Goal: Information Seeking & Learning: Learn about a topic

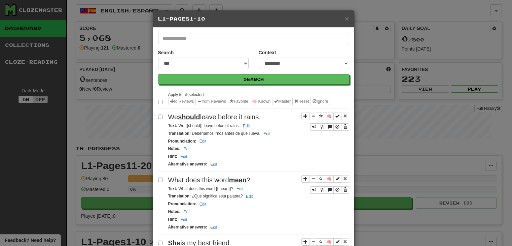
select select "*"
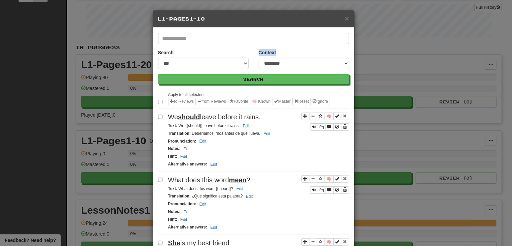
drag, startPoint x: 166, startPoint y: 117, endPoint x: 267, endPoint y: 120, distance: 101.4
click at [267, 120] on div "We should leave before it rains." at bounding box center [258, 117] width 181 height 10
copy span "We should leave before it rains."
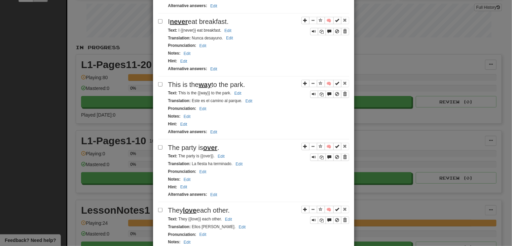
scroll to position [353, 0]
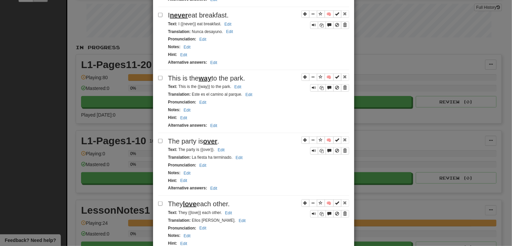
drag, startPoint x: 167, startPoint y: 191, endPoint x: 230, endPoint y: 191, distance: 63.6
click at [230, 200] on span "They love each other." at bounding box center [199, 203] width 62 height 7
copy span "They love each other."
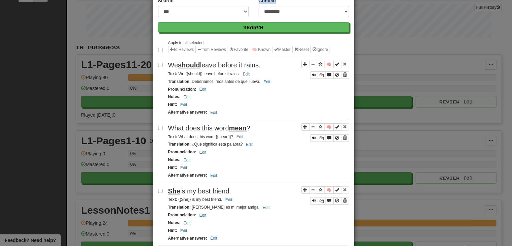
scroll to position [5, 0]
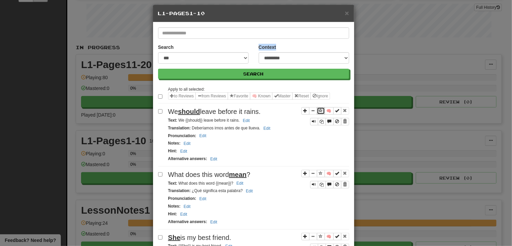
click at [319, 110] on span "Sentence controls" at bounding box center [321, 110] width 4 height 4
click at [320, 171] on span "Sentence controls" at bounding box center [321, 173] width 4 height 4
click at [319, 234] on span "Sentence controls" at bounding box center [321, 236] width 4 height 4
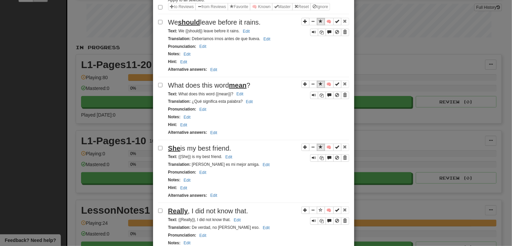
scroll to position [106, 0]
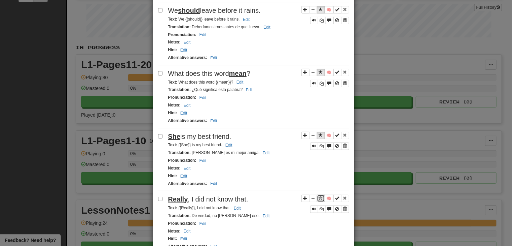
click at [319, 196] on span "Sentence controls" at bounding box center [321, 198] width 4 height 4
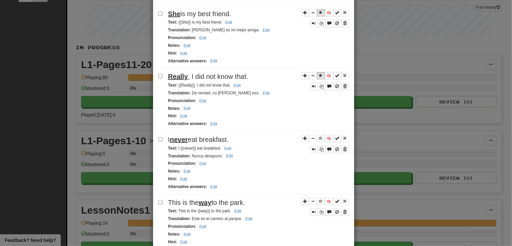
scroll to position [275, 0]
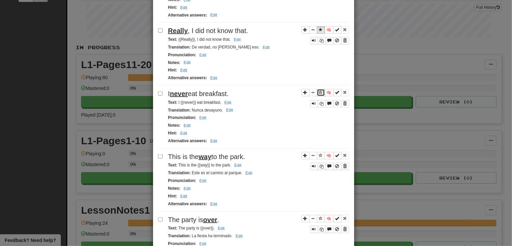
click at [319, 90] on span "Sentence controls" at bounding box center [321, 92] width 4 height 4
click at [320, 153] on span "Sentence controls" at bounding box center [321, 155] width 4 height 4
click at [319, 216] on span "Sentence controls" at bounding box center [321, 218] width 4 height 4
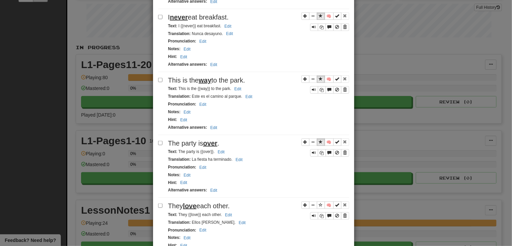
scroll to position [409, 0]
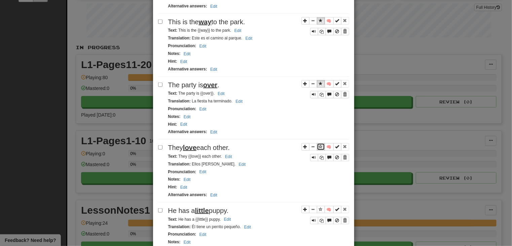
click at [317, 143] on button "Sentence controls" at bounding box center [321, 146] width 8 height 7
click at [319, 207] on span "Sentence controls" at bounding box center [321, 209] width 4 height 4
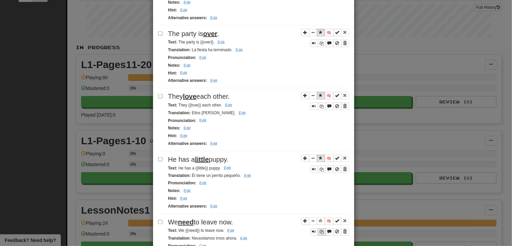
scroll to position [477, 0]
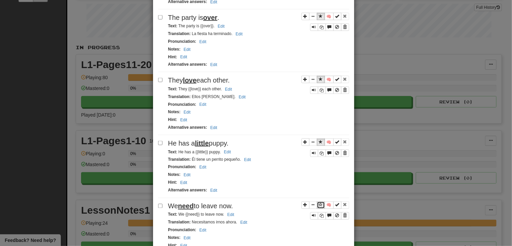
click at [319, 203] on span "Sentence controls" at bounding box center [321, 205] width 4 height 4
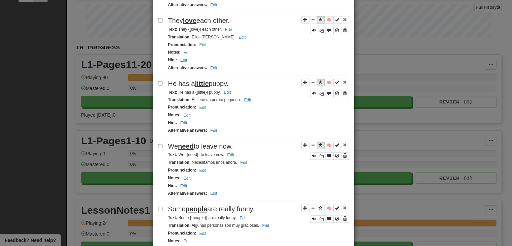
scroll to position [538, 0]
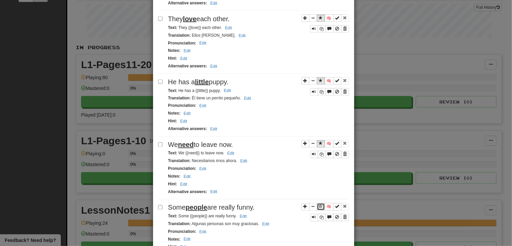
click at [319, 204] on span "Sentence controls" at bounding box center [321, 206] width 4 height 4
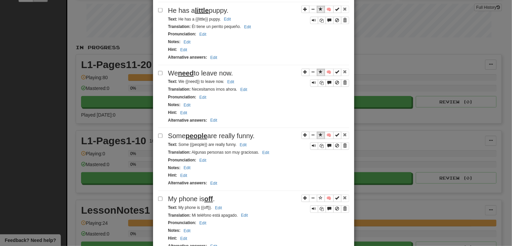
scroll to position [617, 0]
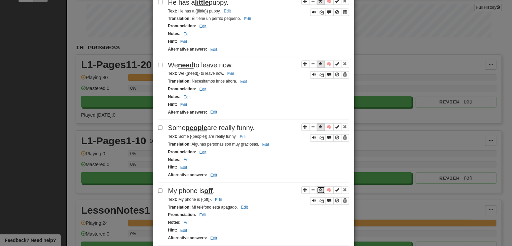
click at [317, 187] on button "Sentence controls" at bounding box center [321, 190] width 8 height 7
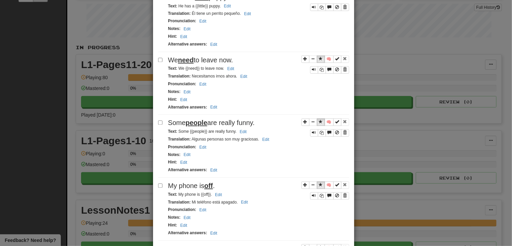
scroll to position [629, 0]
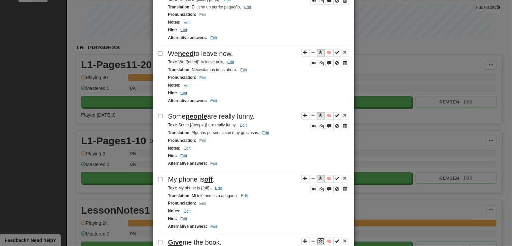
click at [319, 239] on span "Sentence controls" at bounding box center [321, 241] width 4 height 4
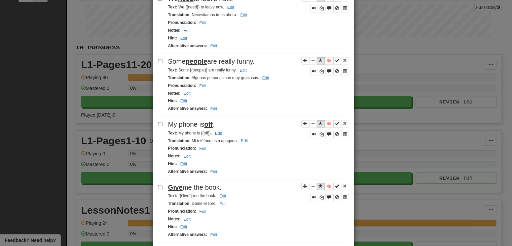
scroll to position [687, 0]
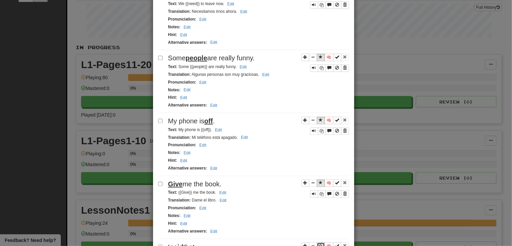
click at [320, 243] on span "Sentence controls" at bounding box center [321, 245] width 4 height 4
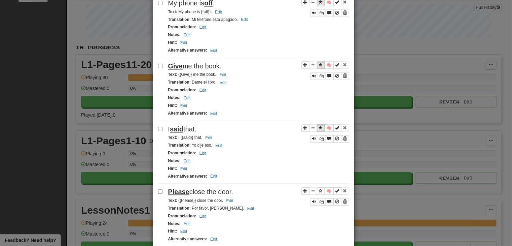
scroll to position [810, 0]
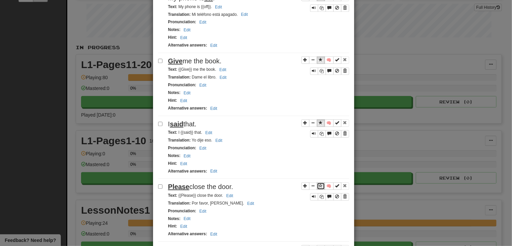
click at [319, 183] on span "Sentence controls" at bounding box center [321, 185] width 4 height 4
click at [319, 245] on span "Sentence controls" at bounding box center [321, 248] width 4 height 4
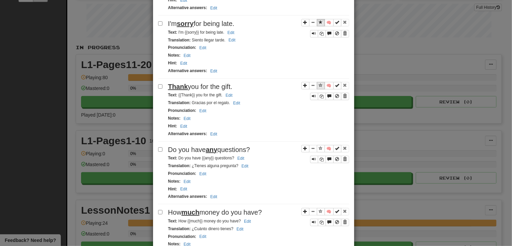
scroll to position [1003, 0]
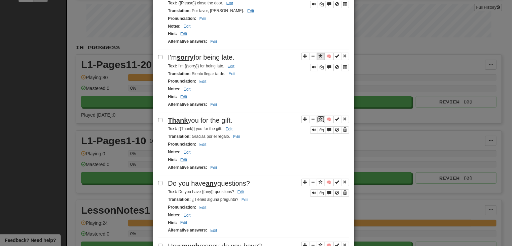
click at [320, 117] on span "Sentence controls" at bounding box center [321, 119] width 4 height 4
click at [319, 180] on span "Sentence controls" at bounding box center [321, 182] width 4 height 4
click at [319, 243] on span "Sentence controls" at bounding box center [321, 245] width 4 height 4
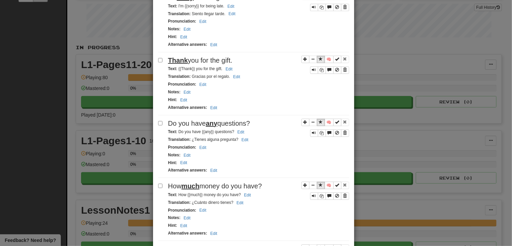
scroll to position [1064, 0]
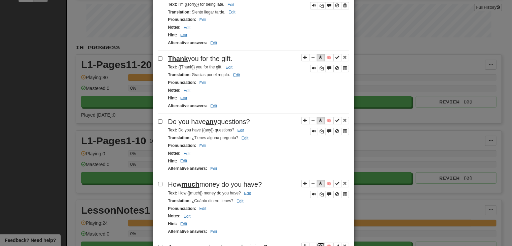
click at [319, 244] on span "Sentence controls" at bounding box center [321, 246] width 4 height 4
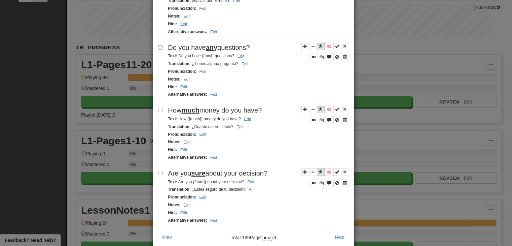
scroll to position [1141, 0]
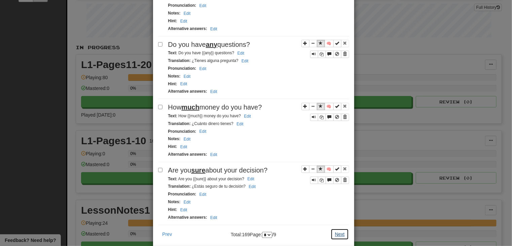
click at [335, 228] on button "Next" at bounding box center [340, 233] width 19 height 11
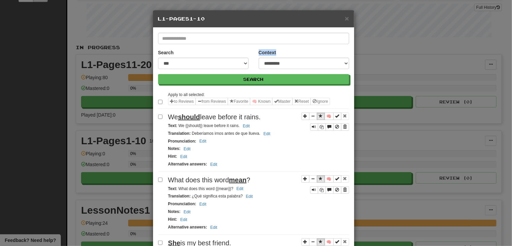
select select "*"
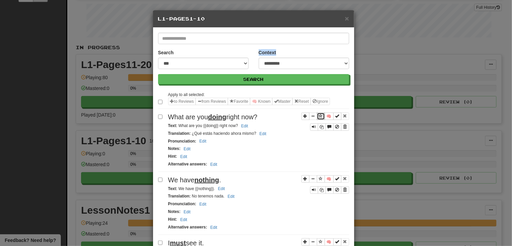
click at [319, 114] on span "Sentence controls" at bounding box center [321, 116] width 4 height 4
click at [319, 176] on span "Sentence controls" at bounding box center [321, 178] width 4 height 4
click at [319, 239] on span "Sentence controls" at bounding box center [321, 241] width 4 height 4
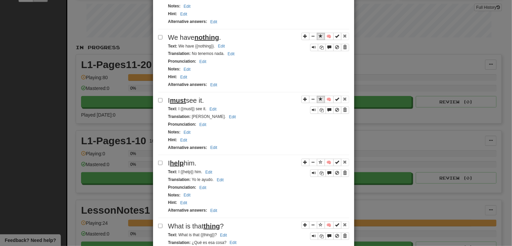
scroll to position [144, 0]
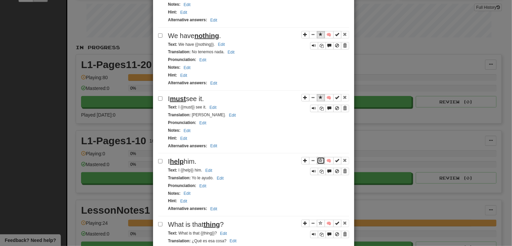
click at [320, 158] on span "Sentence controls" at bounding box center [321, 160] width 4 height 4
drag, startPoint x: 321, startPoint y: 215, endPoint x: 325, endPoint y: 216, distance: 4.9
click at [321, 220] on button "Sentence controls" at bounding box center [321, 223] width 8 height 7
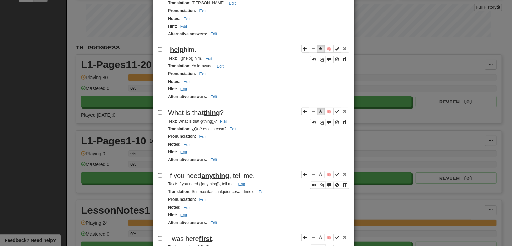
scroll to position [261, 0]
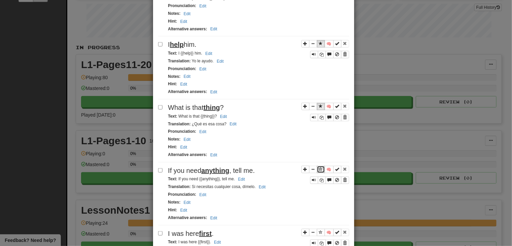
click at [319, 167] on span "Sentence controls" at bounding box center [321, 169] width 4 height 4
click at [319, 230] on span "Sentence controls" at bounding box center [321, 232] width 4 height 4
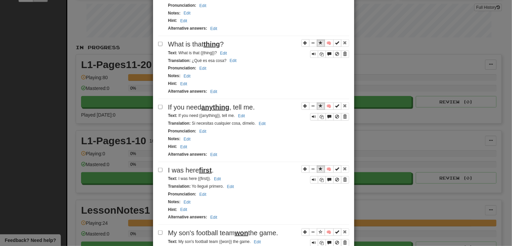
scroll to position [326, 0]
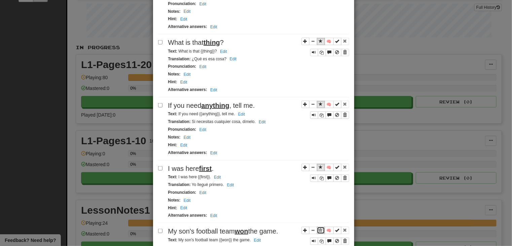
click at [319, 228] on span "Sentence controls" at bounding box center [321, 230] width 4 height 4
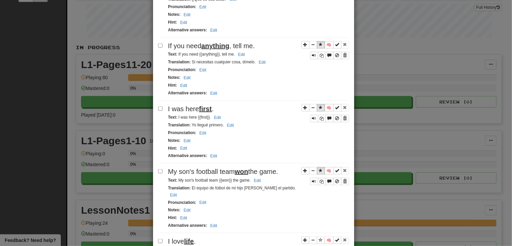
scroll to position [394, 0]
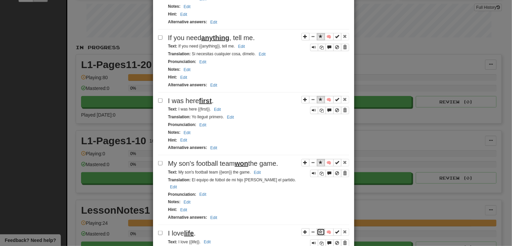
click at [319, 230] on span "Sentence controls" at bounding box center [321, 232] width 4 height 4
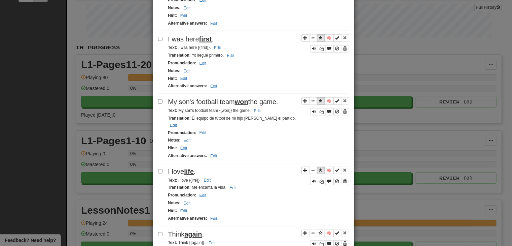
scroll to position [468, 0]
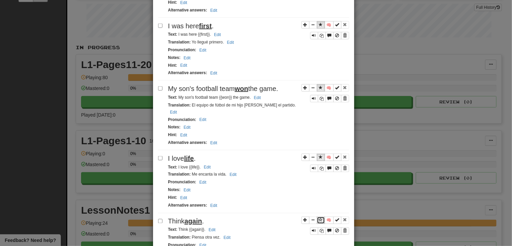
click at [319, 218] on span "Sentence controls" at bounding box center [321, 220] width 4 height 4
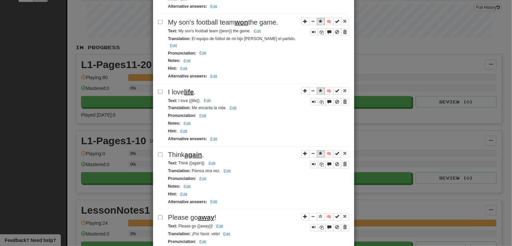
scroll to position [536, 0]
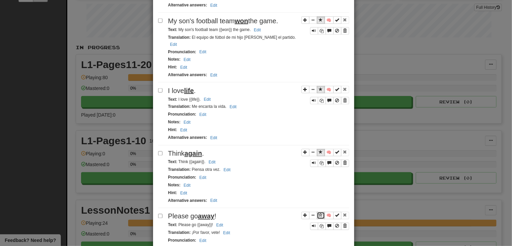
click at [319, 213] on span "Sentence controls" at bounding box center [321, 215] width 4 height 4
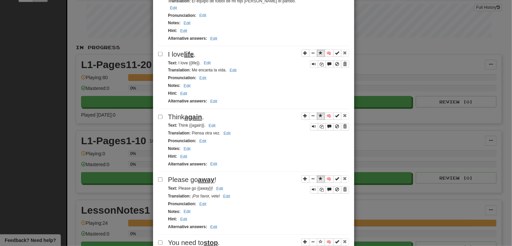
scroll to position [574, 0]
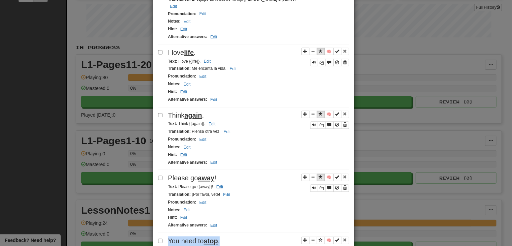
drag, startPoint x: 166, startPoint y: 217, endPoint x: 229, endPoint y: 219, distance: 62.7
click at [229, 236] on div "You need to stop ." at bounding box center [258, 241] width 181 height 10
copy span "You need to stop ."
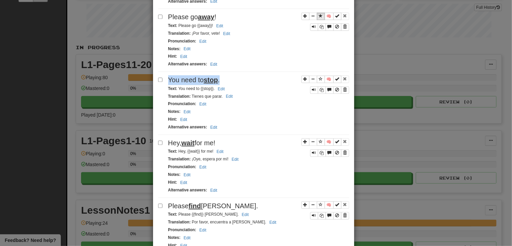
scroll to position [753, 0]
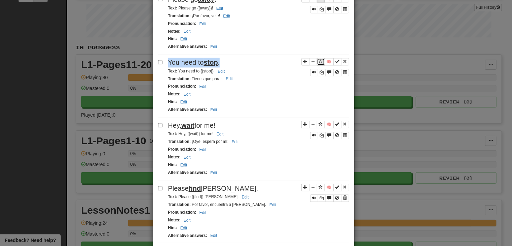
click at [319, 59] on span "Sentence controls" at bounding box center [321, 61] width 4 height 4
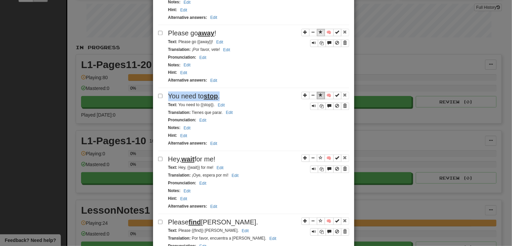
scroll to position [719, 0]
click at [319, 156] on span "Sentence controls" at bounding box center [321, 158] width 4 height 4
click at [319, 219] on span "Sentence controls" at bounding box center [321, 221] width 4 height 4
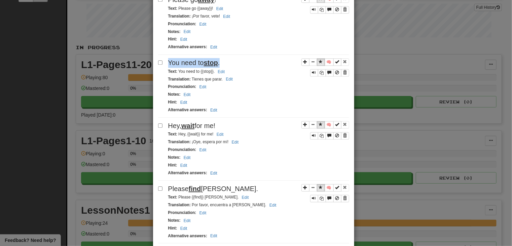
scroll to position [753, 0]
click at [319, 245] on span "Sentence controls" at bounding box center [321, 250] width 4 height 4
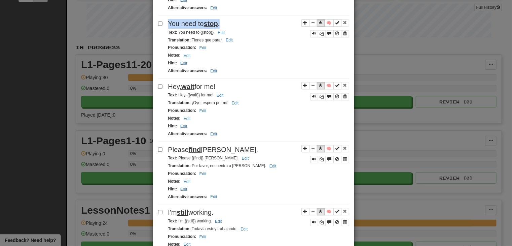
scroll to position [795, 0]
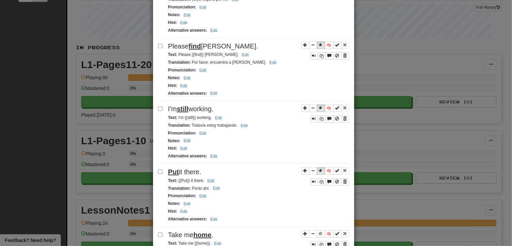
scroll to position [901, 0]
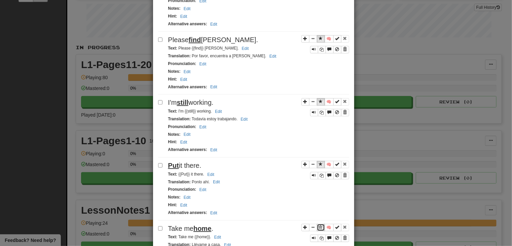
click at [319, 225] on span "Sentence controls" at bounding box center [321, 227] width 4 height 4
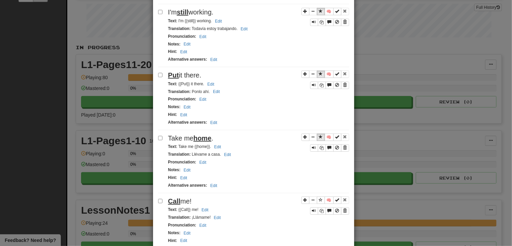
scroll to position [988, 0]
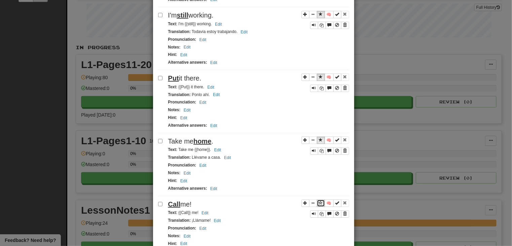
click at [320, 201] on span "Sentence controls" at bounding box center [321, 203] width 4 height 4
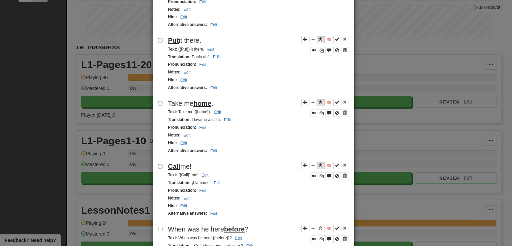
scroll to position [1042, 0]
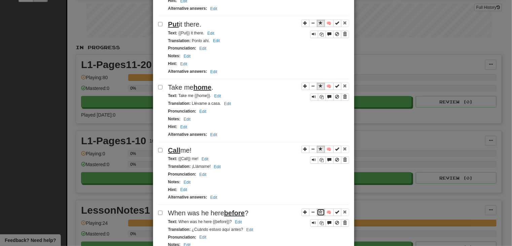
click at [319, 210] on span "Sentence controls" at bounding box center [321, 212] width 4 height 4
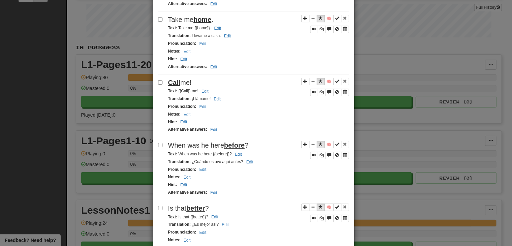
scroll to position [1118, 0]
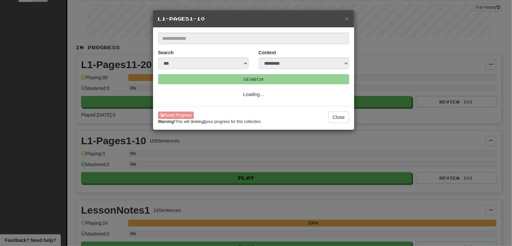
select select "*"
